Goal: Transaction & Acquisition: Purchase product/service

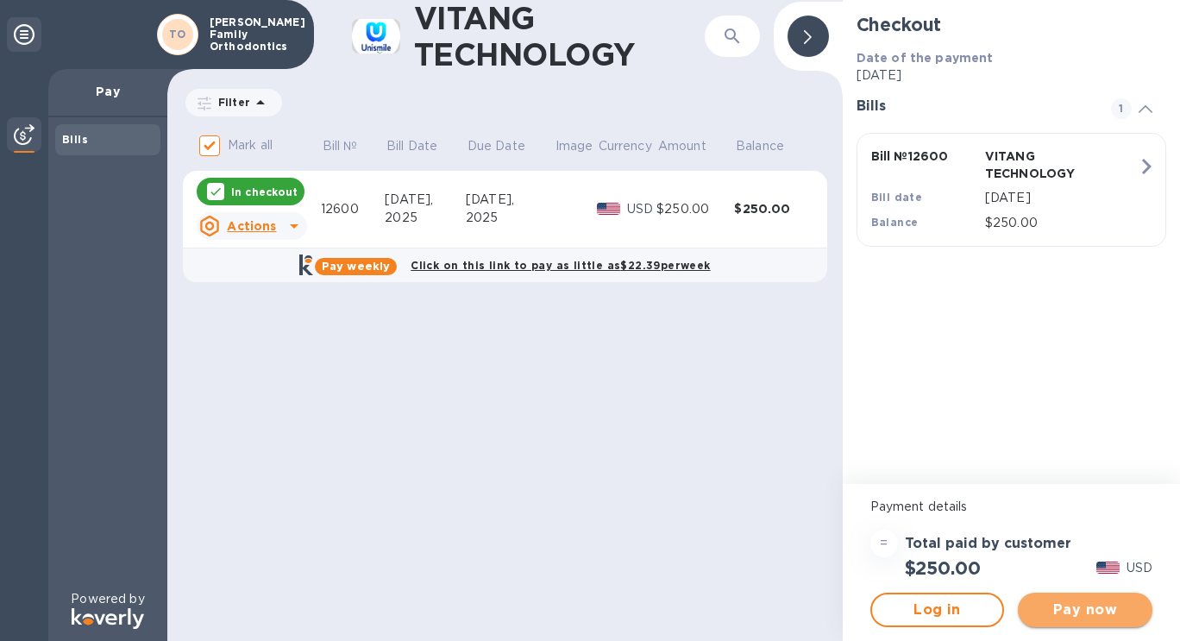
click at [1049, 598] on button "Pay now" at bounding box center [1085, 610] width 135 height 35
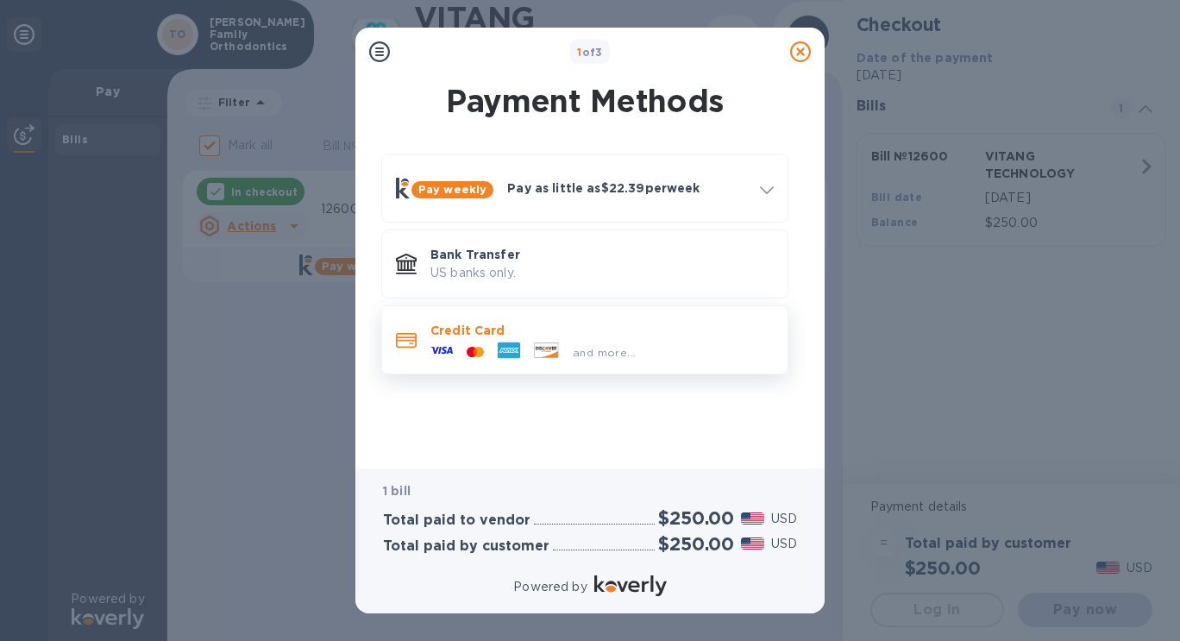
click at [656, 352] on div "and more..." at bounding box center [601, 348] width 343 height 19
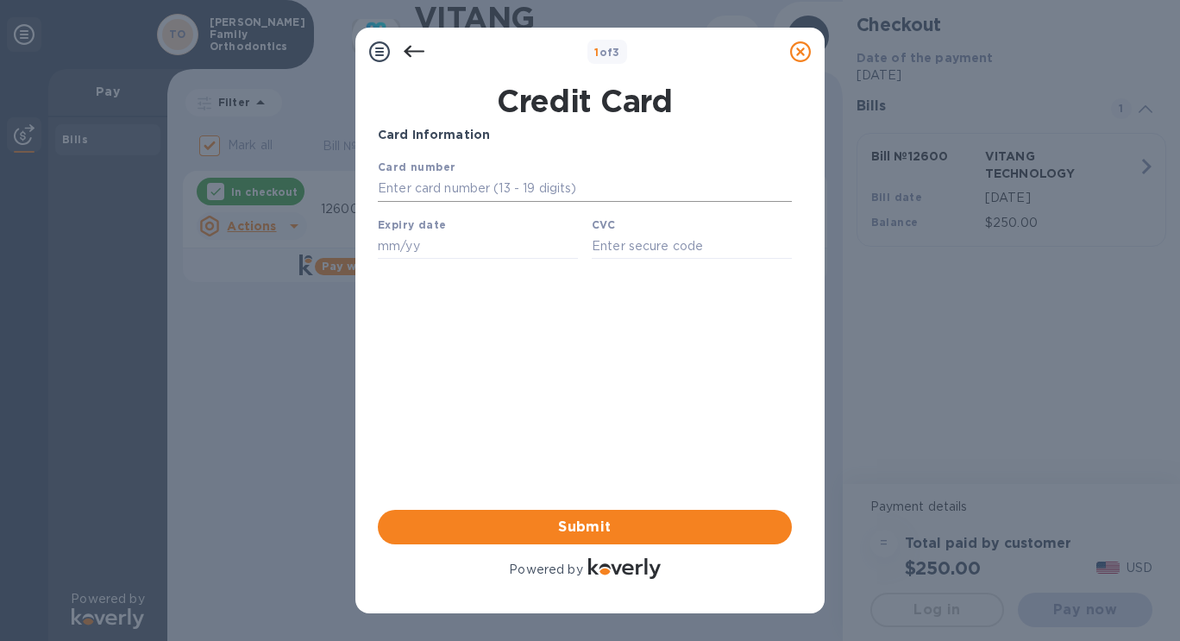
click at [504, 179] on input "text" at bounding box center [585, 189] width 414 height 26
click at [969, 361] on div "1 of 3 Credit Card Card Information Your browser does not support iframes Submi…" at bounding box center [590, 320] width 1180 height 641
click at [786, 38] on div at bounding box center [800, 52] width 35 height 35
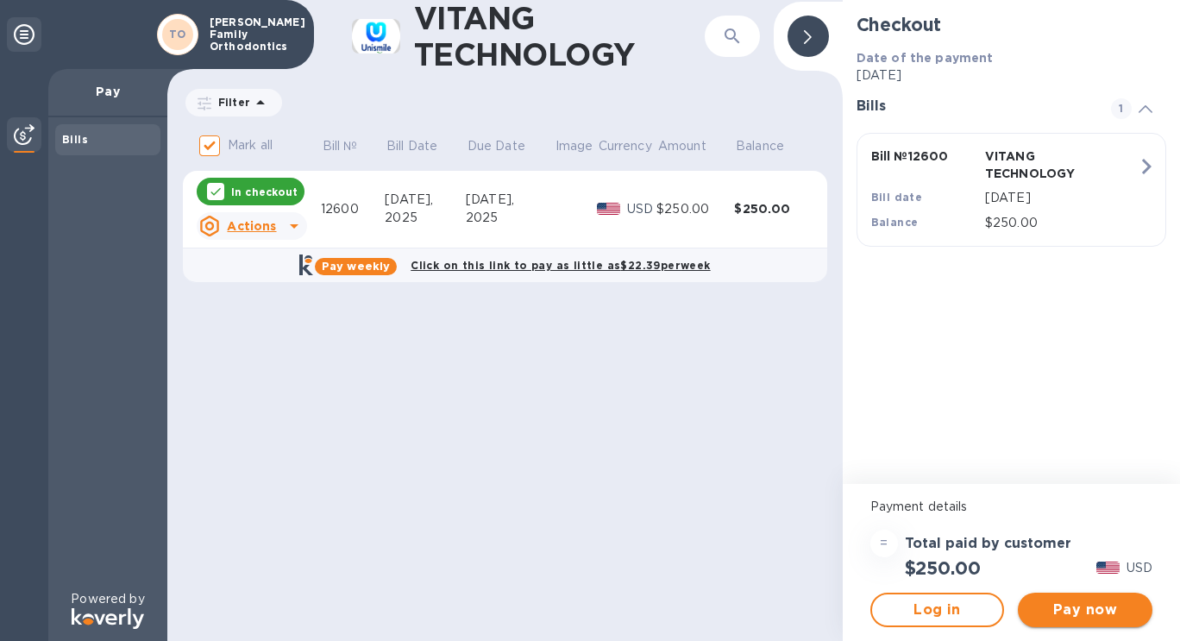
click at [1076, 618] on span "Pay now" at bounding box center [1085, 609] width 107 height 21
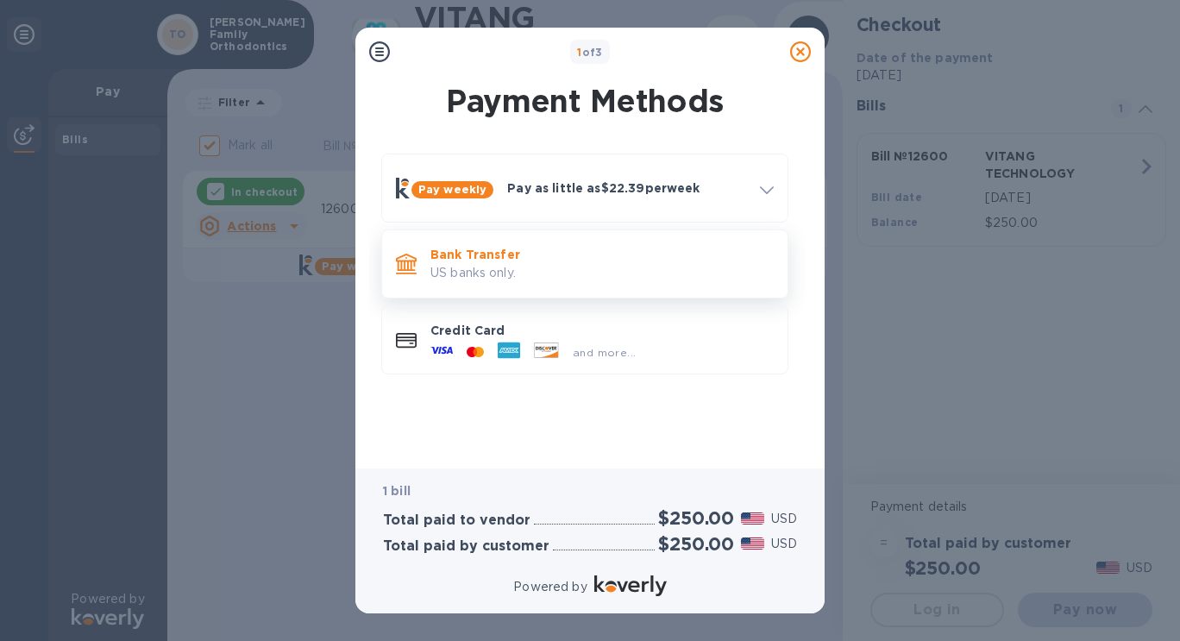
click at [555, 277] on p "US banks only." at bounding box center [601, 273] width 343 height 18
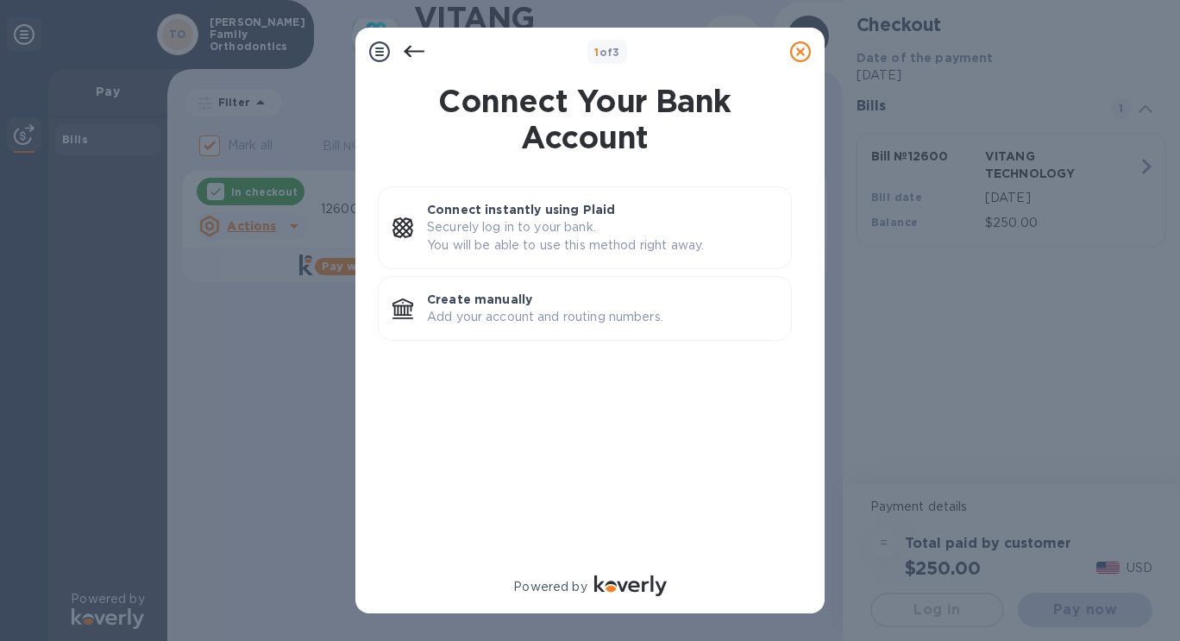
click at [415, 61] on icon at bounding box center [414, 51] width 21 height 21
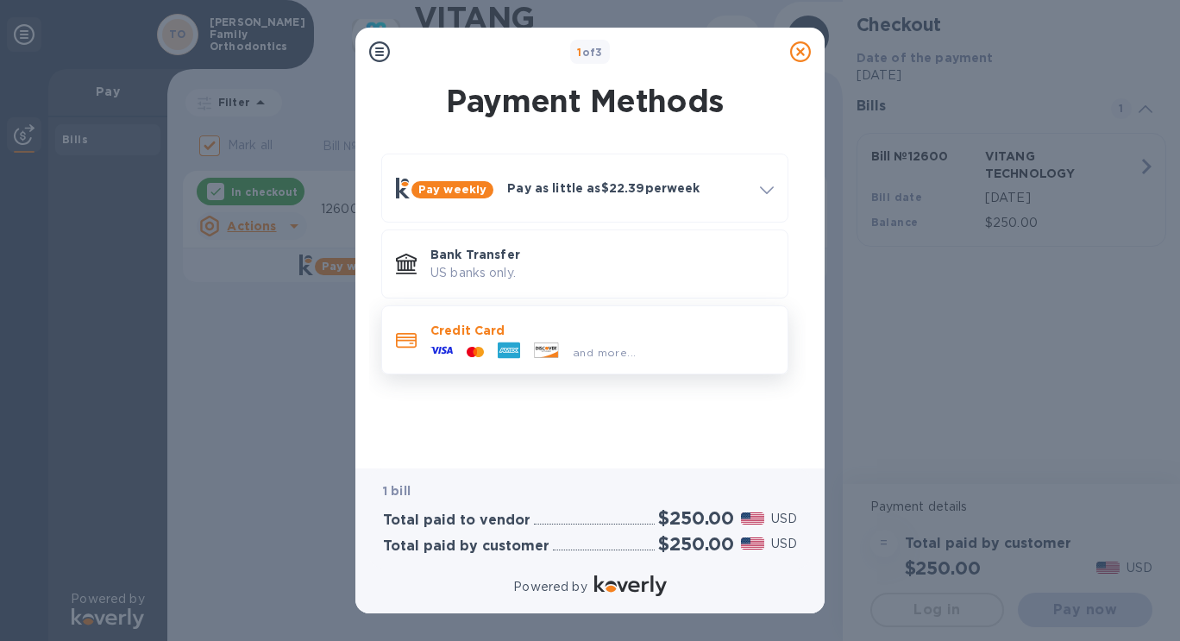
click at [455, 327] on p "Credit Card" at bounding box center [601, 330] width 343 height 17
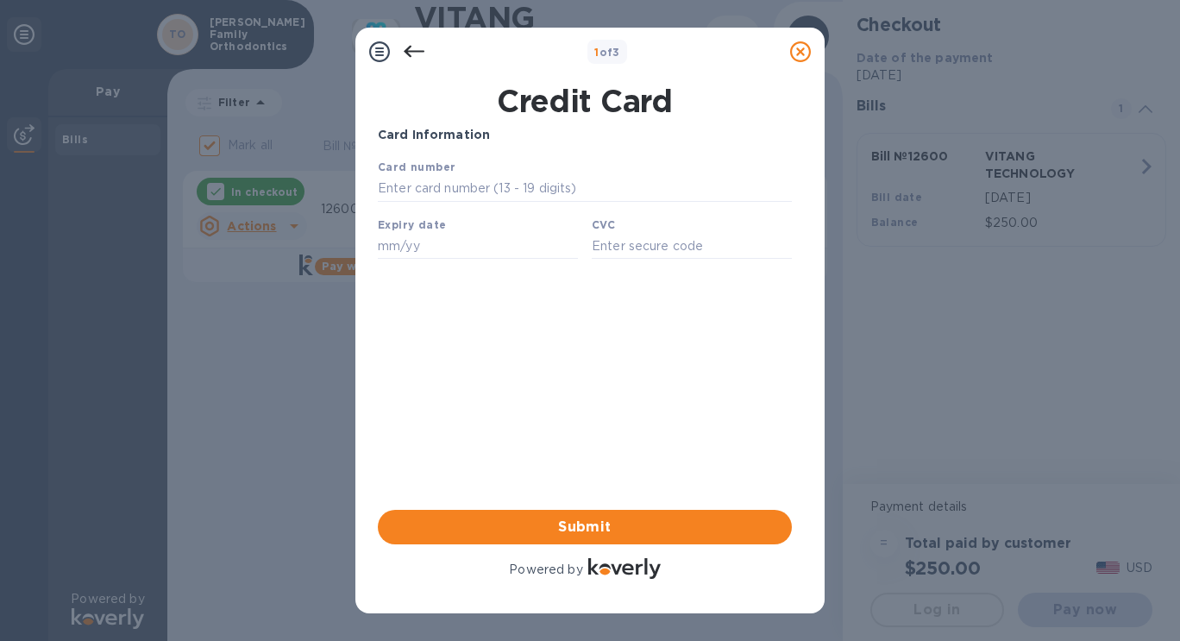
click at [451, 177] on div "Card number" at bounding box center [585, 180] width 428 height 58
click at [442, 188] on input "text" at bounding box center [585, 189] width 414 height 26
type input "[CREDIT_CARD_NUMBER]"
click at [413, 248] on input "text" at bounding box center [478, 246] width 200 height 26
type input "05/27"
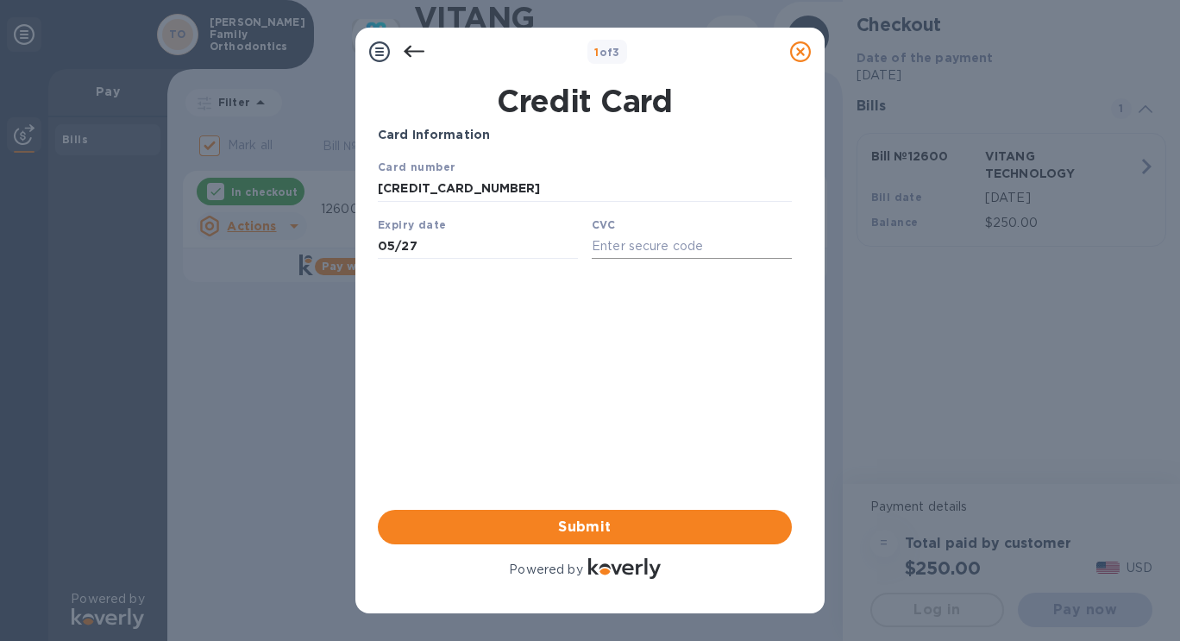
click at [612, 257] on input "text" at bounding box center [692, 246] width 200 height 26
type input "807"
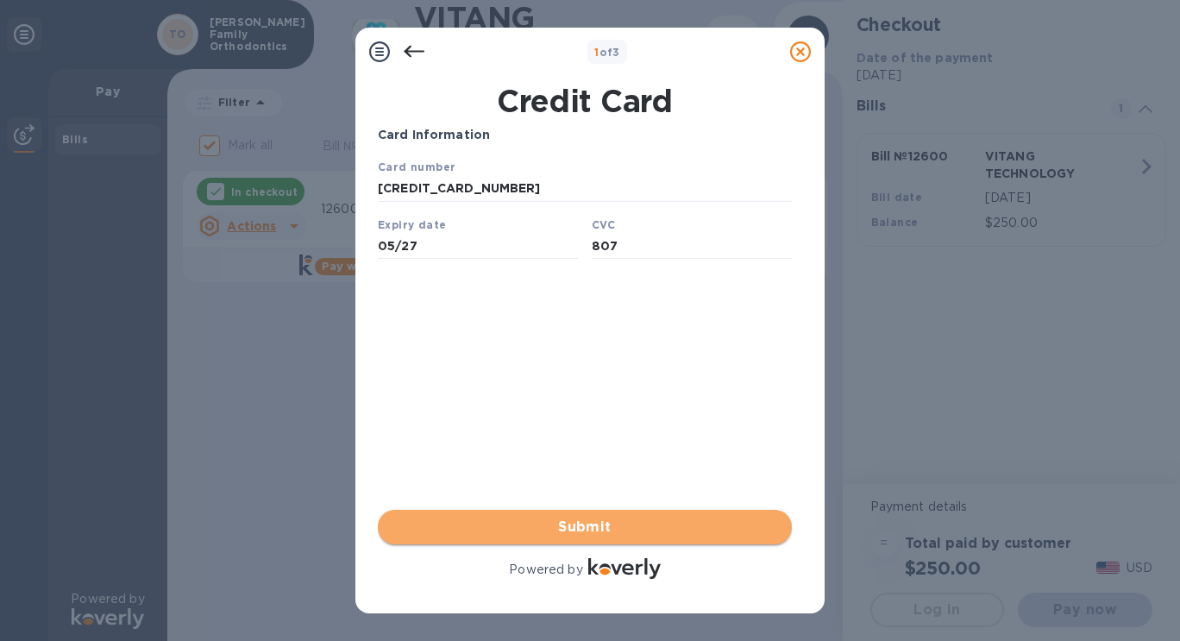
click at [568, 530] on span "Submit" at bounding box center [585, 527] width 386 height 21
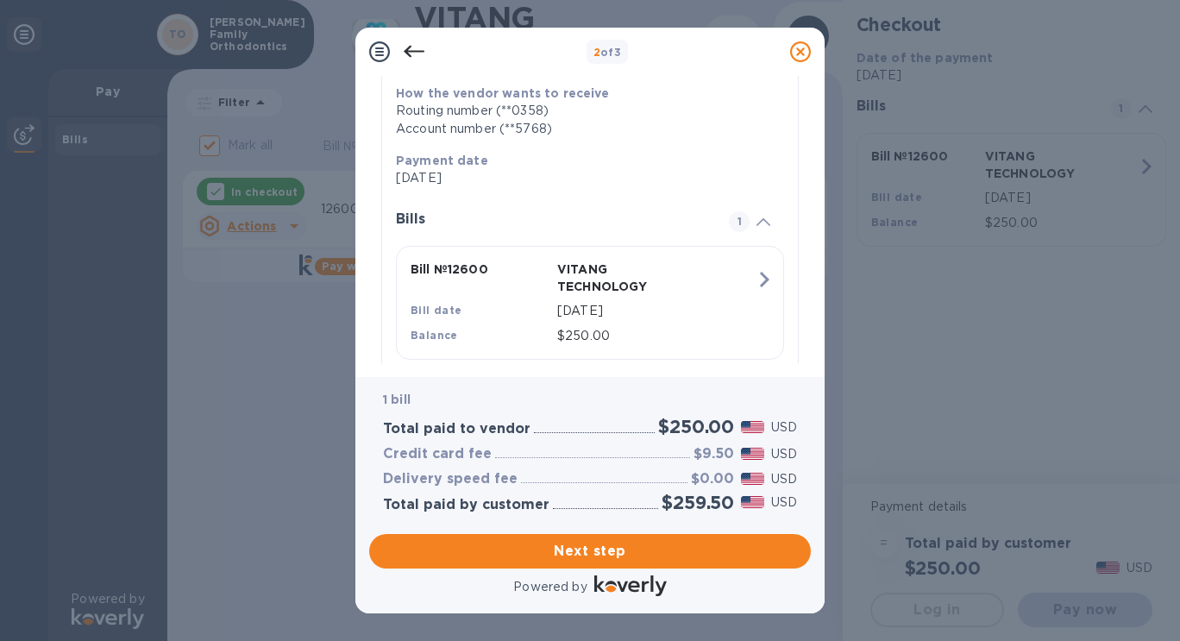
scroll to position [303, 0]
